Goal: Task Accomplishment & Management: Use online tool/utility

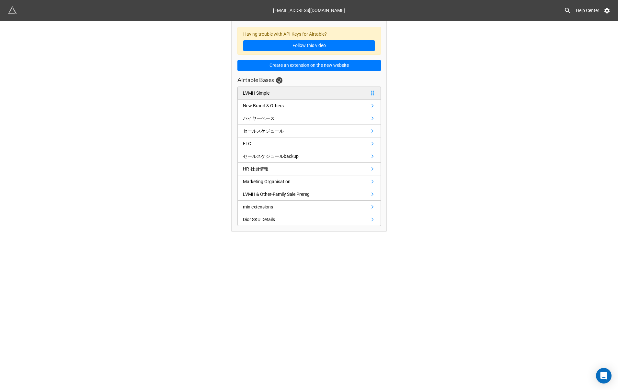
click at [317, 93] on link "LVMH Simple" at bounding box center [310, 93] width 144 height 13
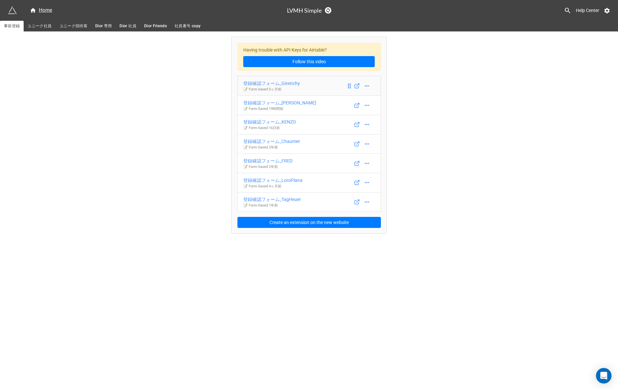
click at [326, 80] on link "登録確認フォーム_Givenchy 📝 Form - Saved 5ヶ月前" at bounding box center [310, 86] width 144 height 20
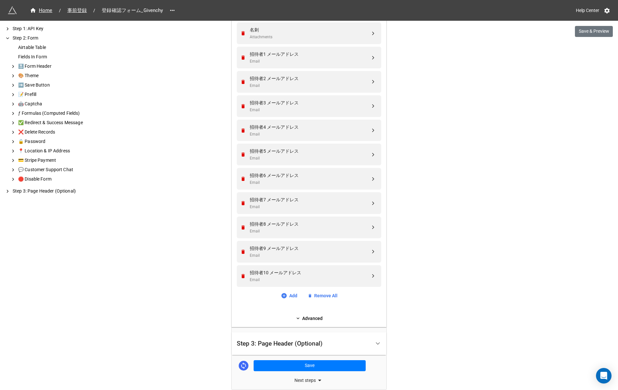
scroll to position [414, 0]
click at [298, 182] on div "Email" at bounding box center [310, 183] width 121 height 6
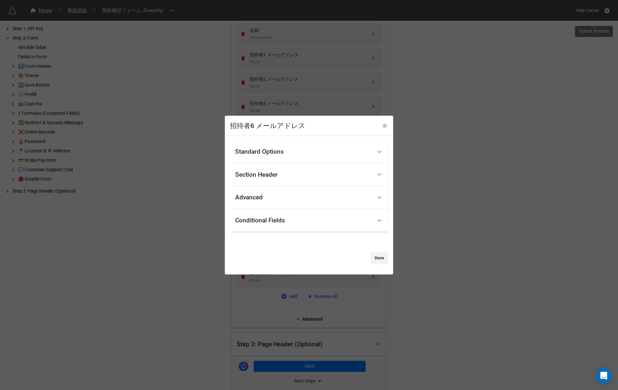
click at [286, 150] on div "Standard Options" at bounding box center [303, 151] width 137 height 15
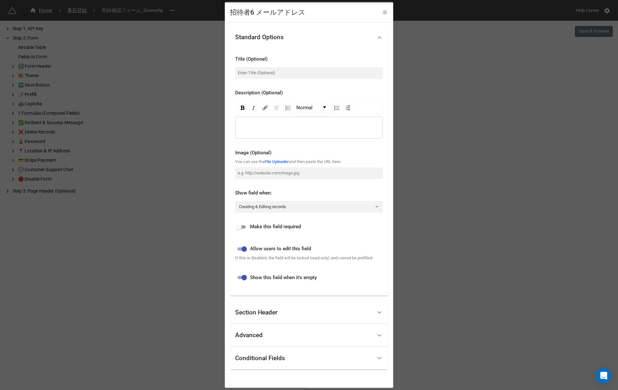
click at [194, 294] on div "招待者6 メールアドレス Standard Options Title (Optional) Description (Optional) Normal Im…" at bounding box center [309, 195] width 618 height 390
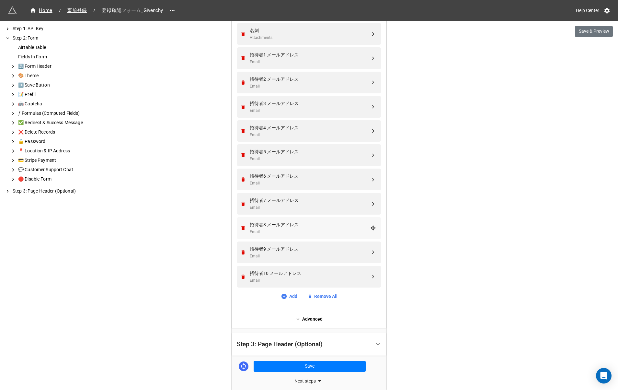
click at [299, 222] on div "招待者8 メールアドレス" at bounding box center [310, 224] width 121 height 7
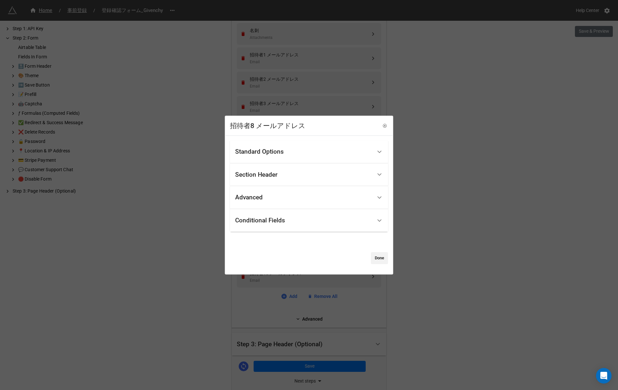
click at [279, 148] on div "Standard Options" at bounding box center [259, 151] width 49 height 6
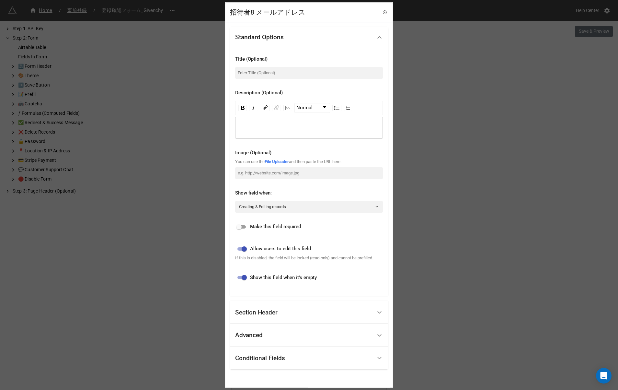
click at [253, 338] on div "Advanced" at bounding box center [249, 335] width 28 height 6
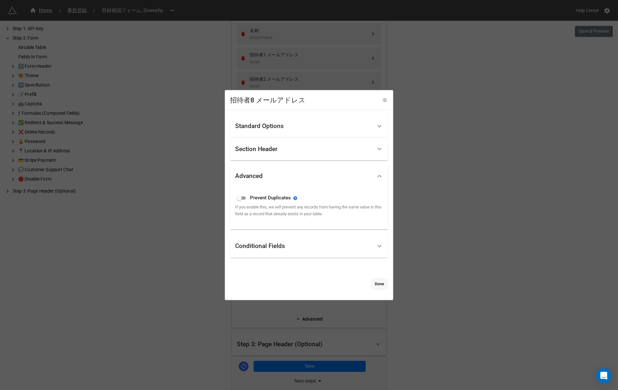
click at [377, 285] on link "Done" at bounding box center [379, 284] width 17 height 12
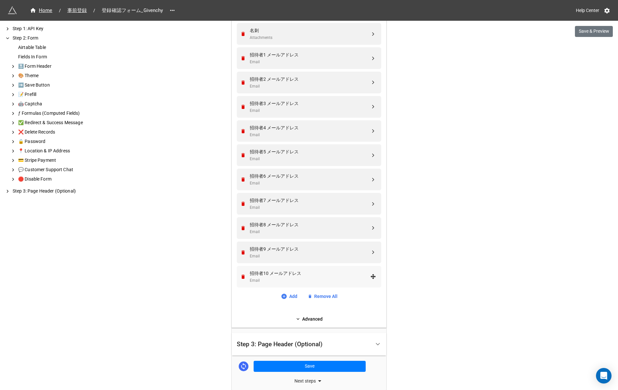
click at [276, 274] on div "招待者10 メールアドレス" at bounding box center [310, 273] width 121 height 7
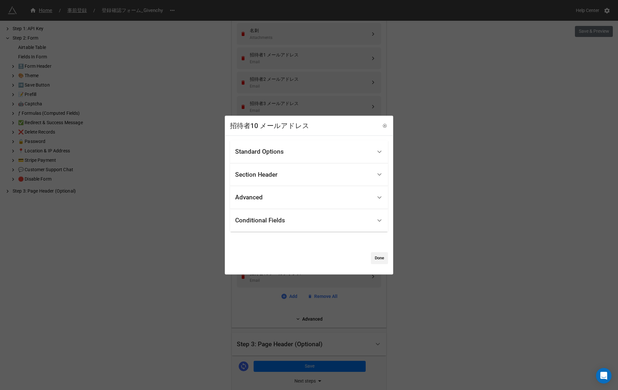
click at [272, 220] on div "Conditional Fields" at bounding box center [260, 220] width 50 height 6
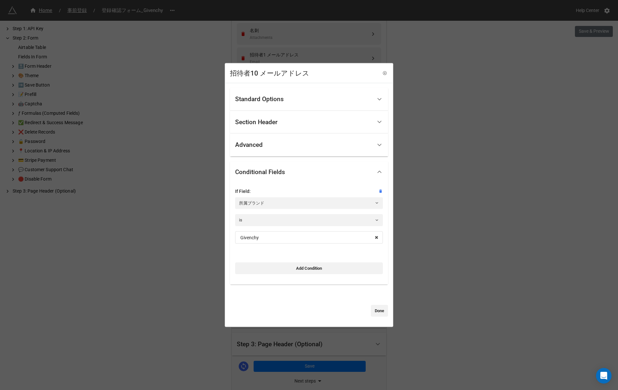
click at [183, 269] on div "招待者10 メールアドレス Standard Options Title (Optional) Description (Optional) Normal I…" at bounding box center [309, 195] width 618 height 390
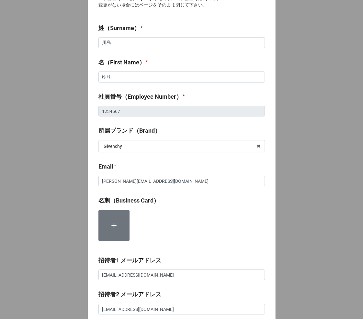
scroll to position [44, 0]
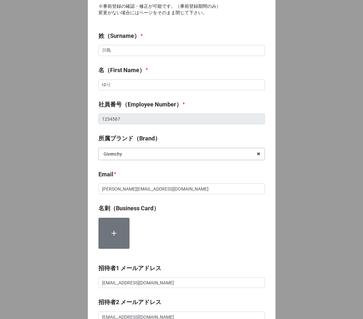
click at [138, 148] on input "text" at bounding box center [182, 154] width 166 height 12
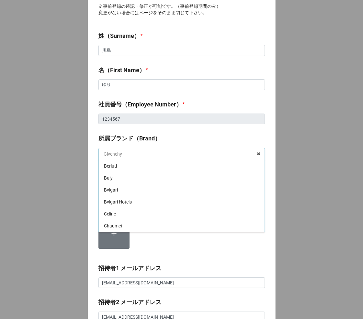
scroll to position [71, 0]
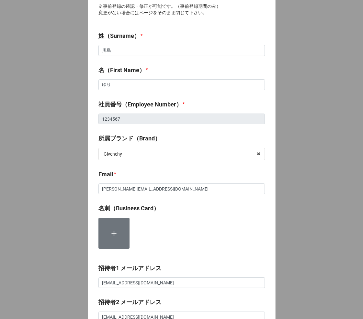
click at [156, 134] on label "所属ブランド（Brand）" at bounding box center [130, 138] width 62 height 9
click at [155, 218] on div at bounding box center [182, 236] width 167 height 36
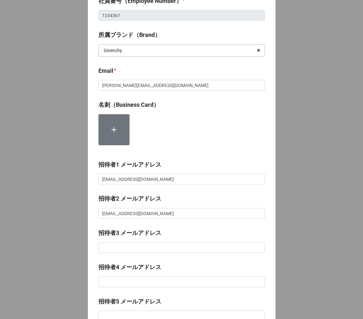
scroll to position [185, 0]
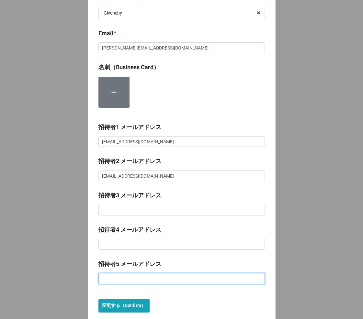
click at [119, 273] on input at bounding box center [182, 278] width 167 height 11
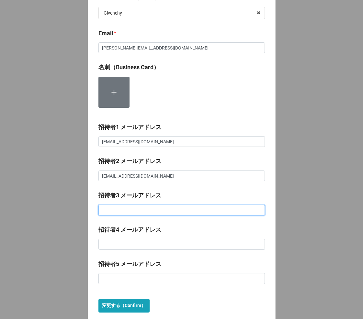
click at [138, 205] on input at bounding box center [182, 210] width 167 height 11
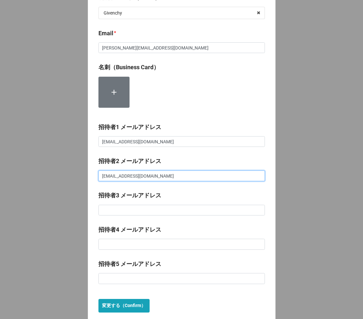
drag, startPoint x: 171, startPoint y: 163, endPoint x: 81, endPoint y: 159, distance: 90.2
click at [82, 159] on div "MARC JACOBS Family Sale マイページ ※事前登録の確認・修正が可能です。（事前登録期間のみ） 変更がない場合にはページをそのまま閉じて下…" at bounding box center [181, 74] width 363 height 519
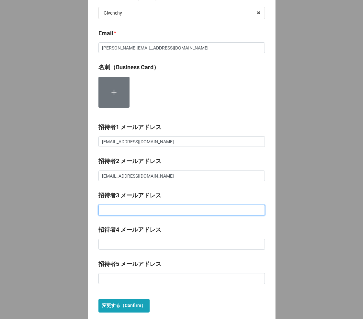
click at [104, 205] on input at bounding box center [182, 210] width 167 height 11
paste input "yuri_nov_22@yahoo.co.jp"
type input "[EMAIL_ADDRESS][DOMAIN_NAME]"
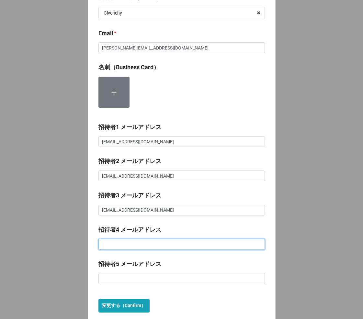
click at [109, 239] on input at bounding box center [182, 244] width 167 height 11
paste input "[EMAIL_ADDRESS][DOMAIN_NAME]"
type input "[EMAIL_ADDRESS][DOMAIN_NAME]"
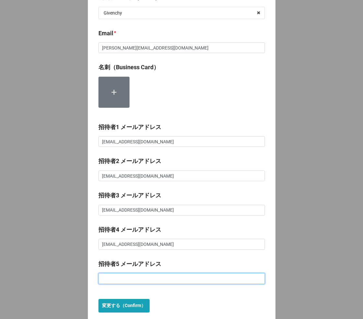
click at [112, 273] on input at bounding box center [182, 278] width 167 height 11
paste input "[EMAIL_ADDRESS][DOMAIN_NAME]"
type input "[EMAIL_ADDRESS][DOMAIN_NAME]"
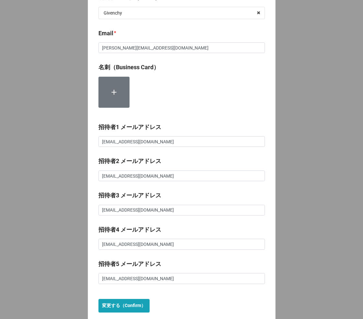
click at [140, 260] on label "招待者5 メールアドレス" at bounding box center [130, 264] width 63 height 9
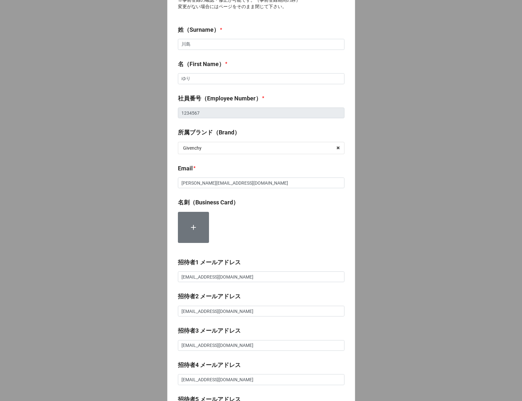
scroll to position [47, 0]
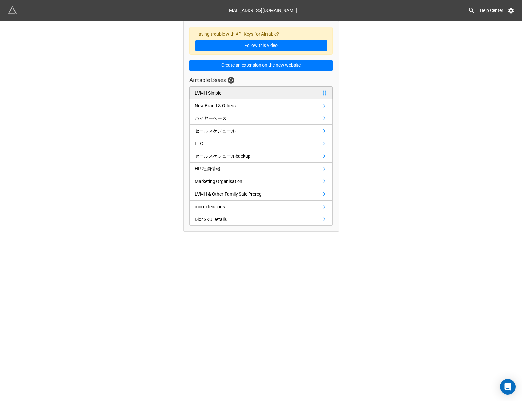
click at [213, 92] on div "LVMH Simple" at bounding box center [208, 92] width 27 height 7
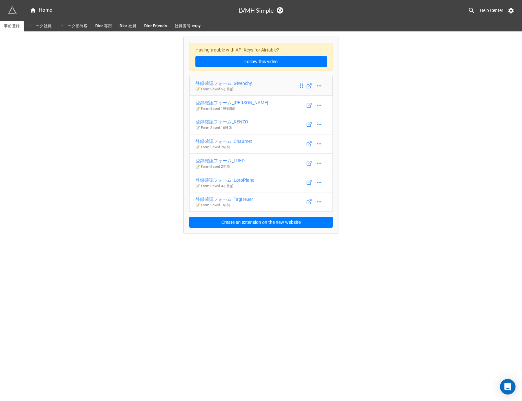
click at [255, 86] on link "登録確認フォーム_Givenchy 📝 Form - Saved 5ヶ月前" at bounding box center [261, 86] width 144 height 20
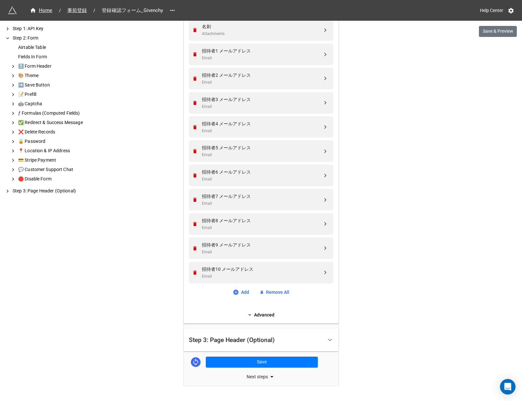
scroll to position [435, 0]
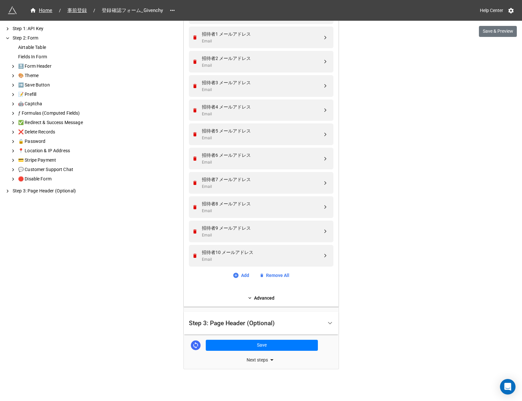
click at [248, 323] on div "Step 3: Page Header (Optional)" at bounding box center [232, 323] width 86 height 6
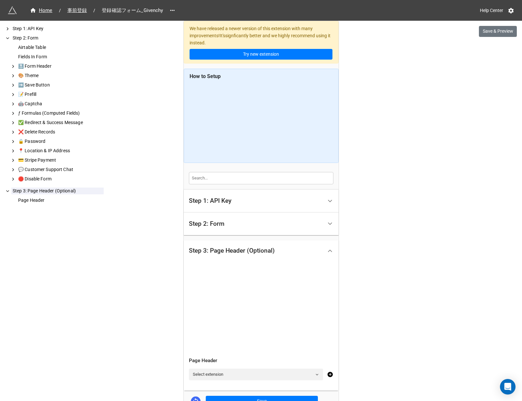
scroll to position [56, 0]
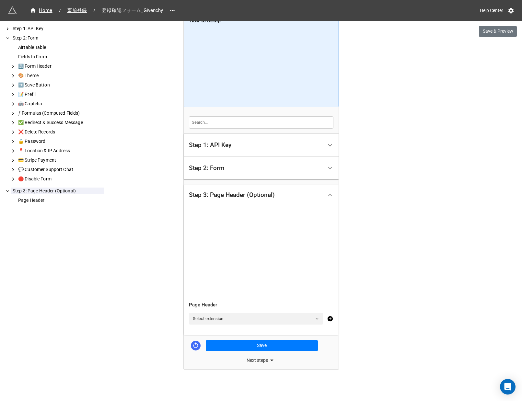
click at [250, 360] on div "Next steps" at bounding box center [261, 360] width 155 height 8
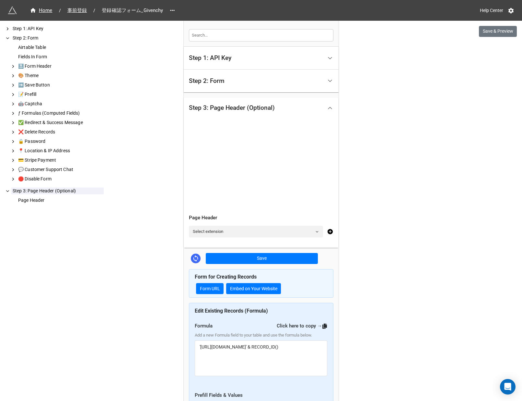
scroll to position [168, 0]
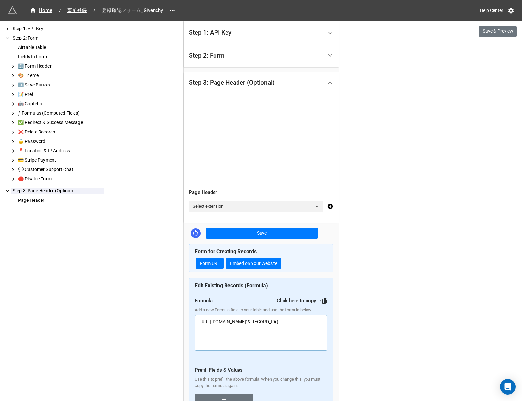
drag, startPoint x: 264, startPoint y: 329, endPoint x: 171, endPoint y: 308, distance: 95.5
click at [171, 308] on div "We have released a newer version of this extension with many improvements! It's…" at bounding box center [261, 142] width 522 height 620
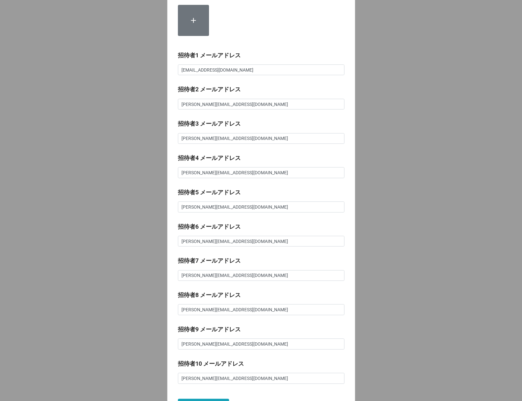
scroll to position [183, 0]
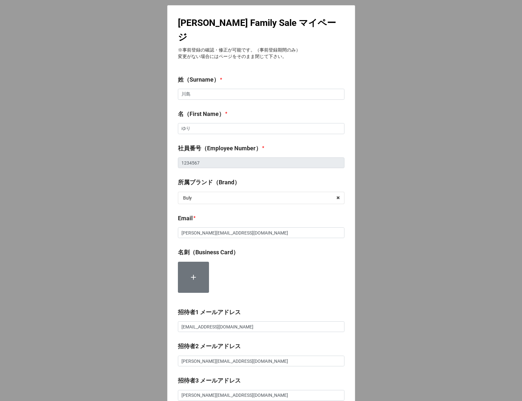
scroll to position [103, 0]
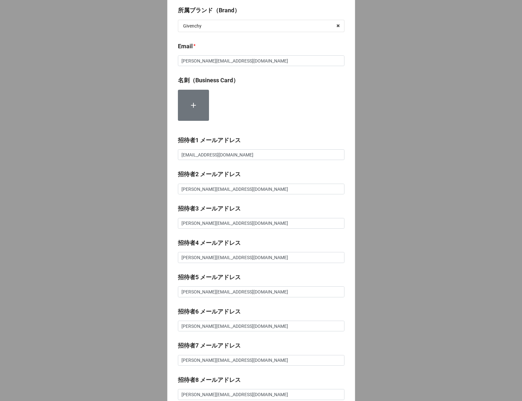
scroll to position [282, 0]
